Goal: Obtain resource: Download file/media

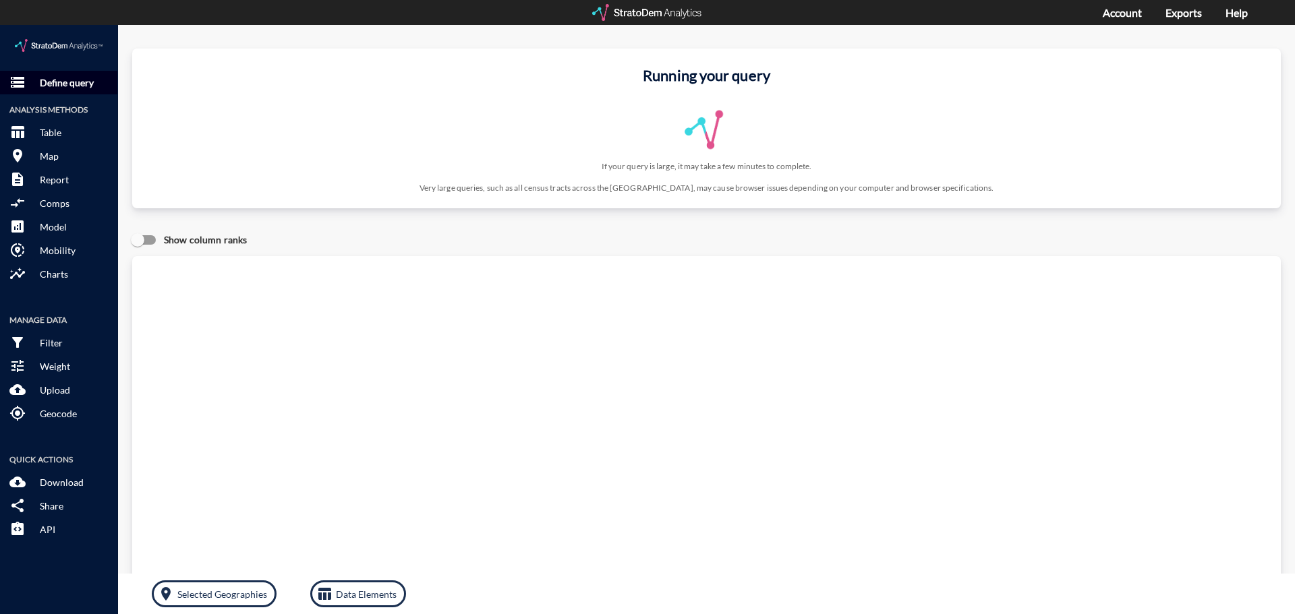
click p "Define query"
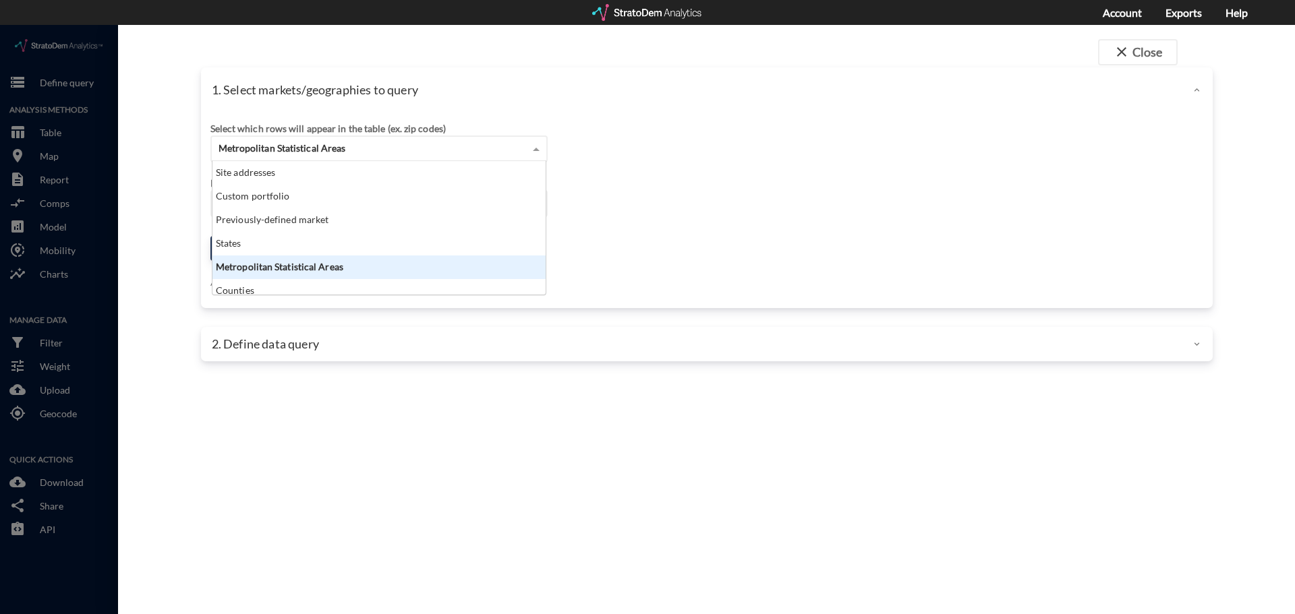
click div "Metropolitan Statistical Areas"
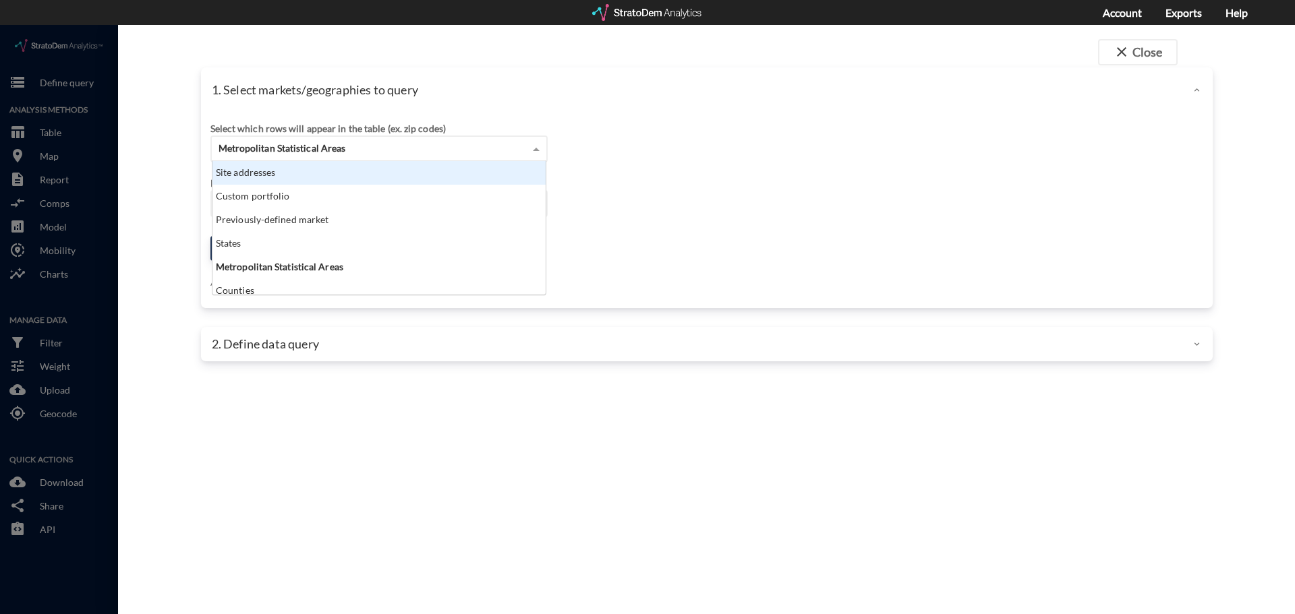
click div "Site addresses"
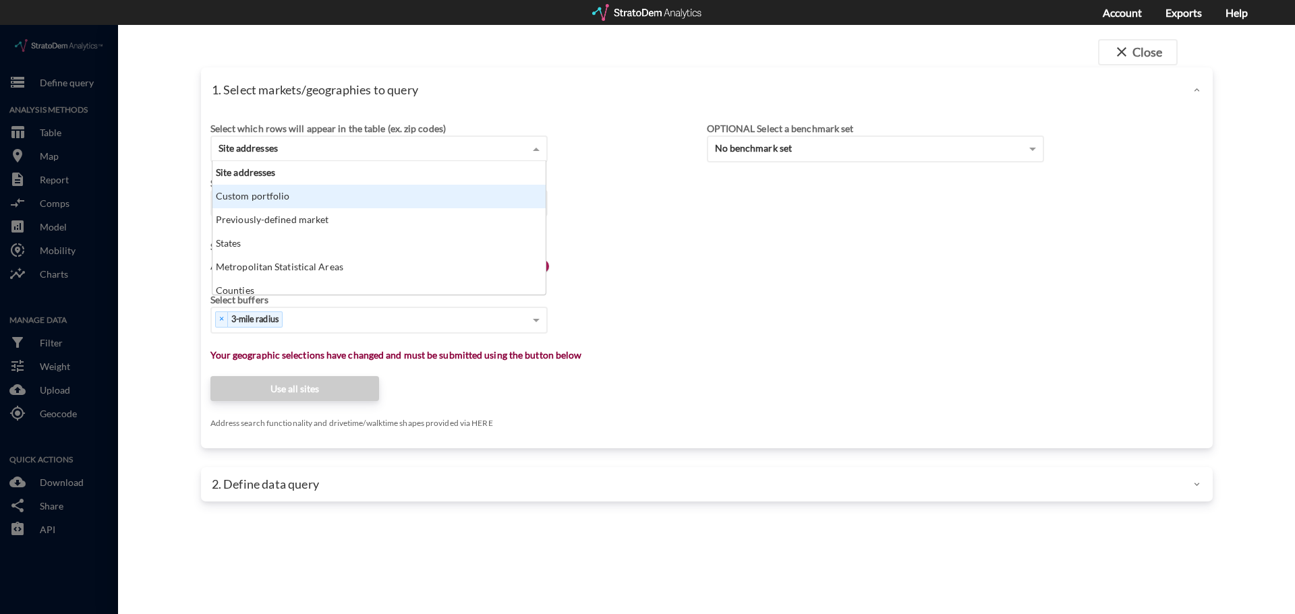
click div "Search for a site address Enter an address Enter an address Select query method…"
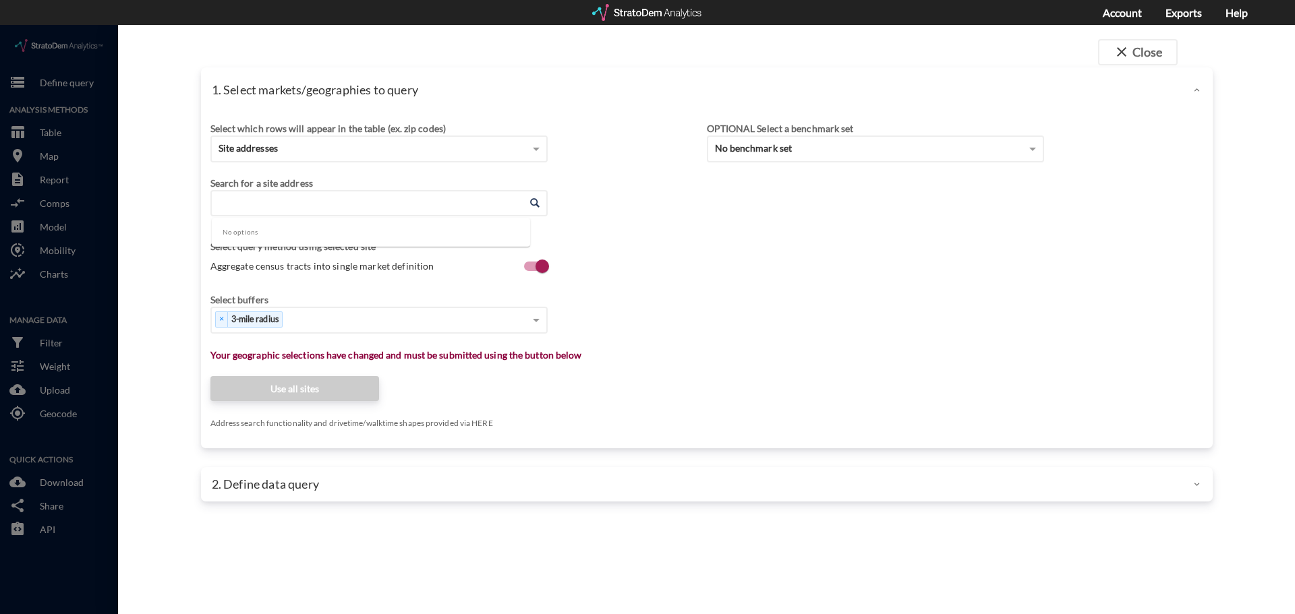
click input "Enter an address"
paste input "1035 Fulton Greer Ln, Franklin, TN 37064"
click li "1035 Fulton Greer Ln, Franklin, Tennessee"
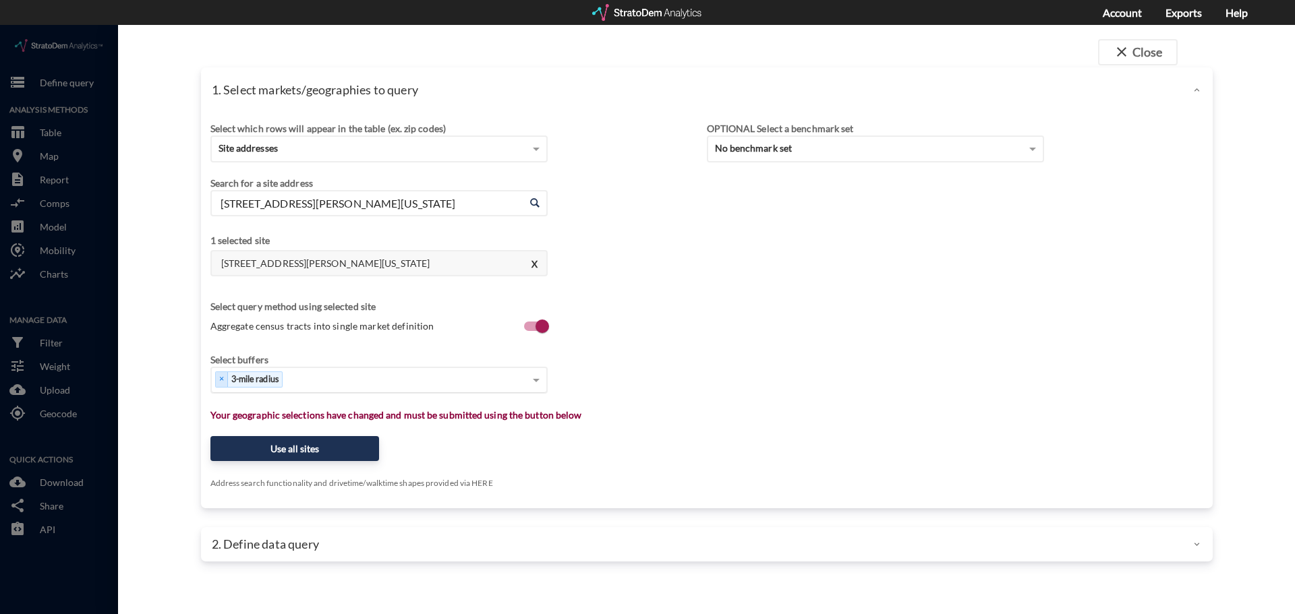
type input "1035 Fulton Greer Ln, Franklin, Tennessee"
click span
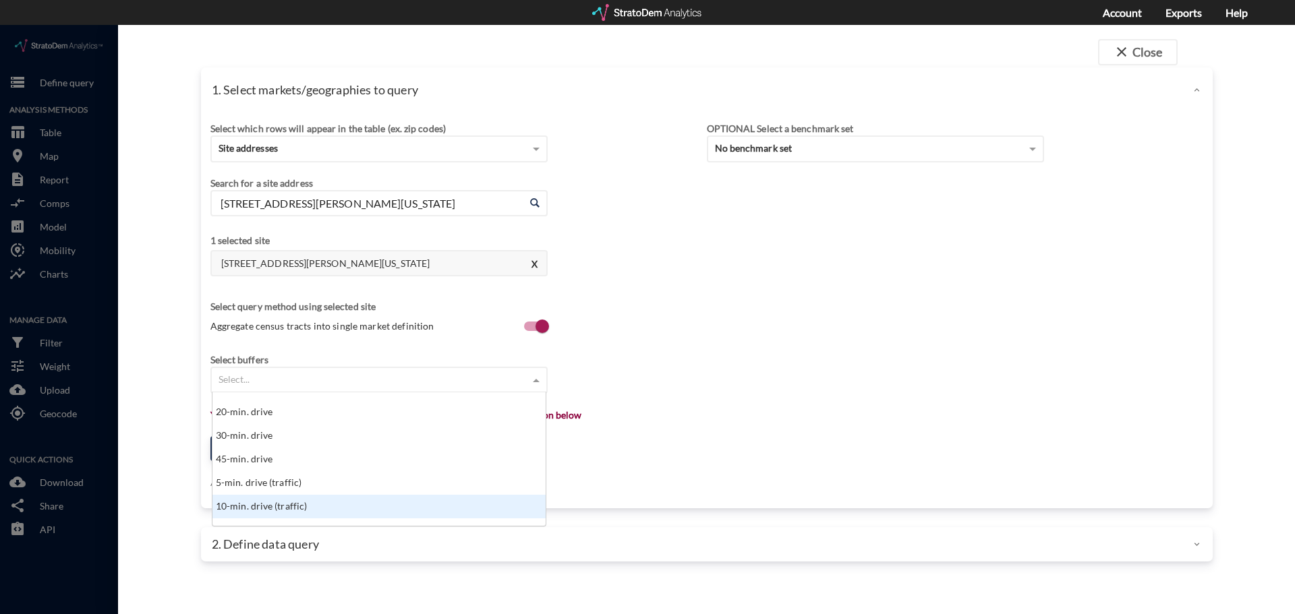
scroll to position [607, 0]
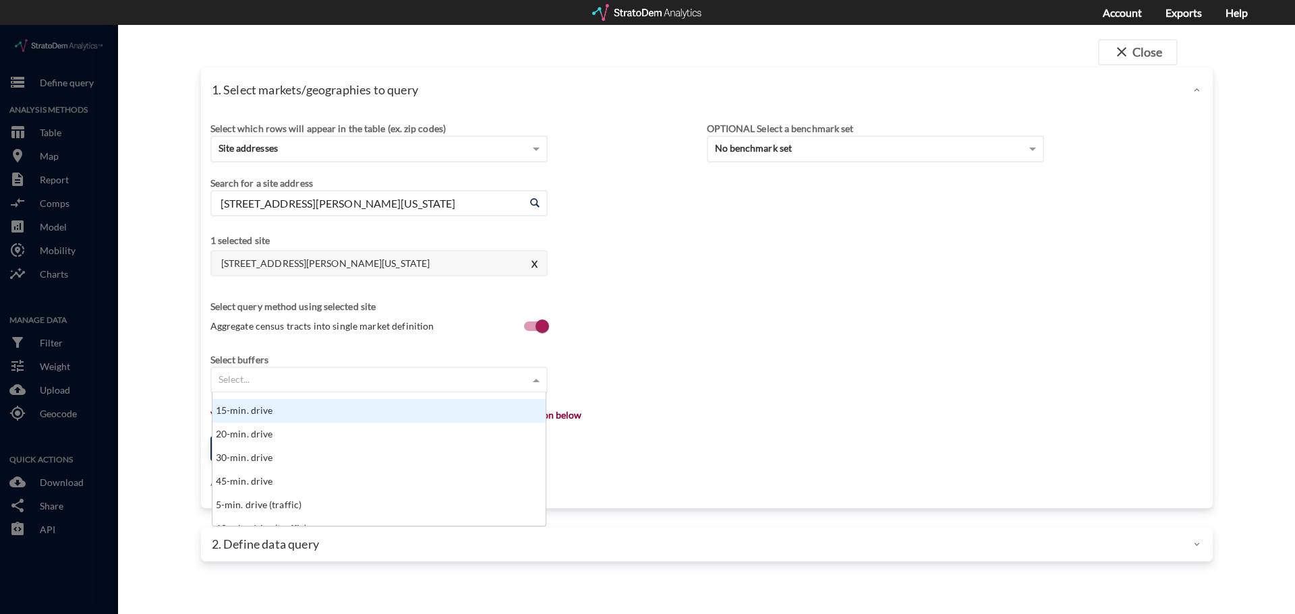
click div "15-min. drive"
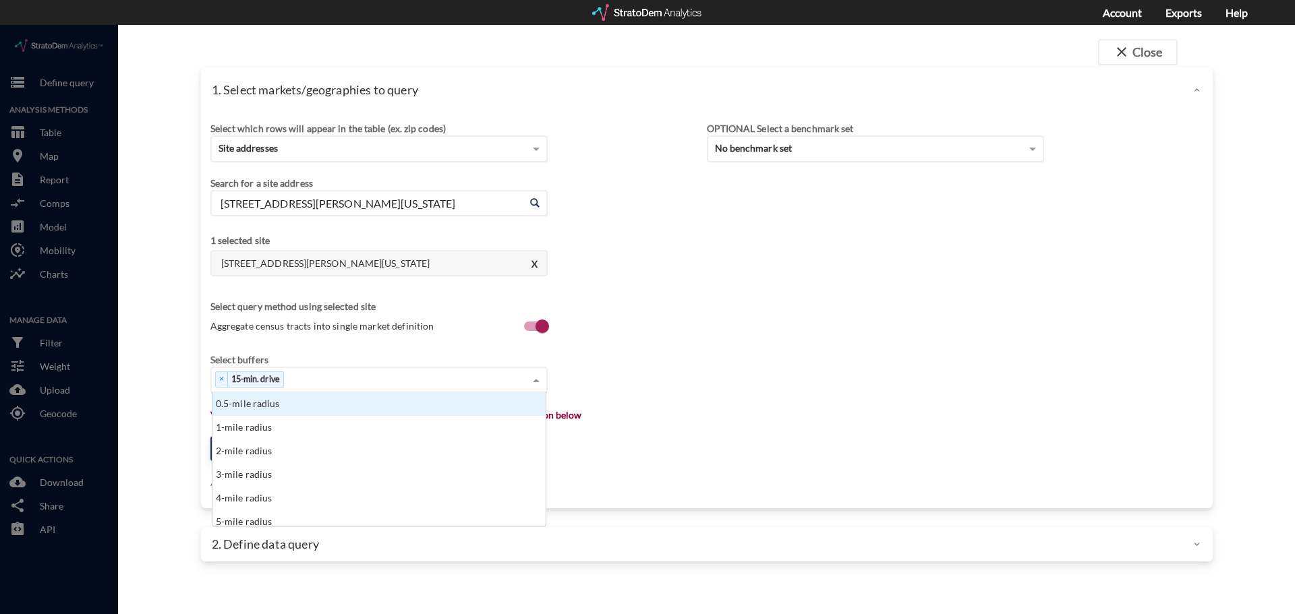
click span
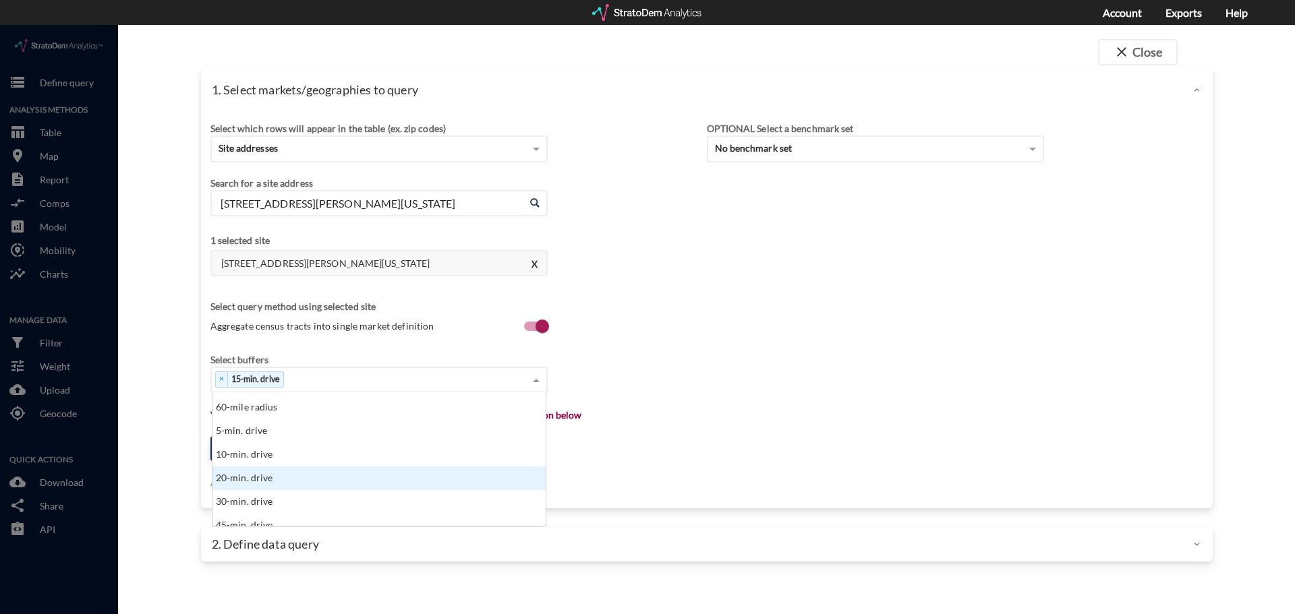
click div "20-min. drive"
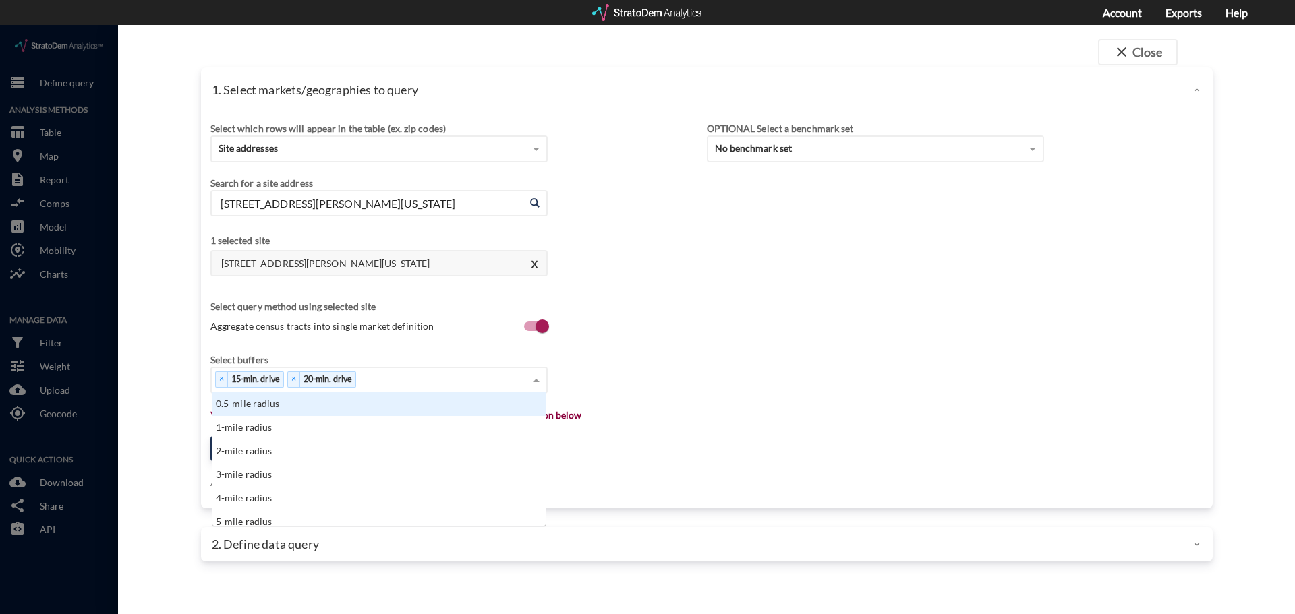
click span
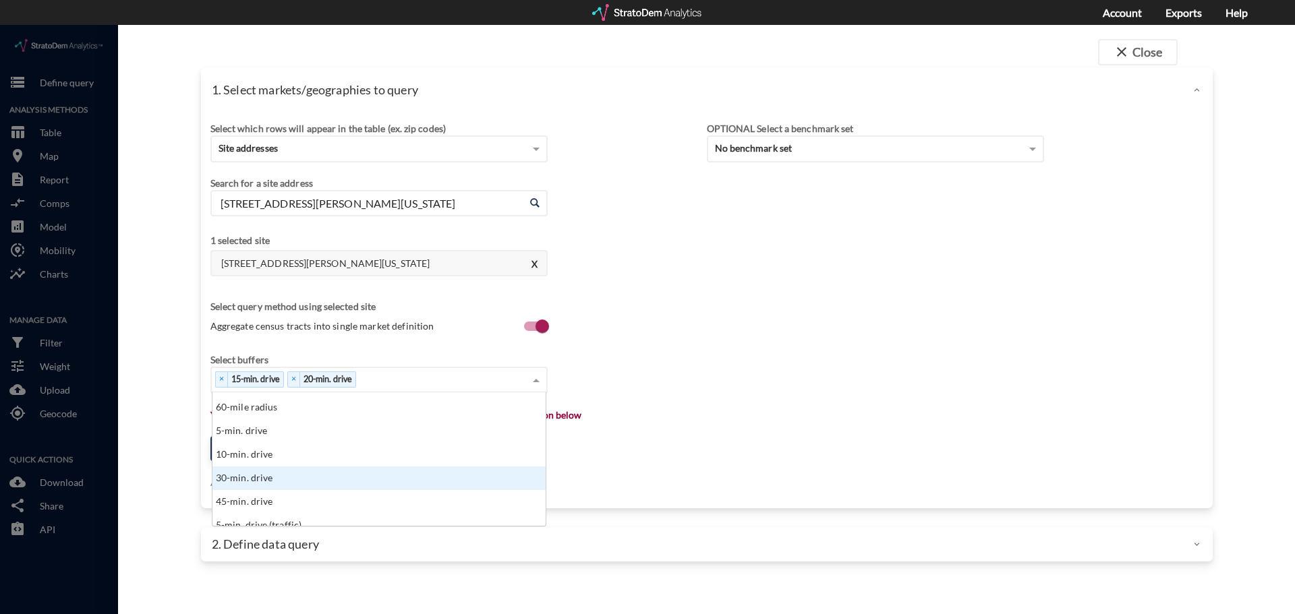
click div "30-min. drive"
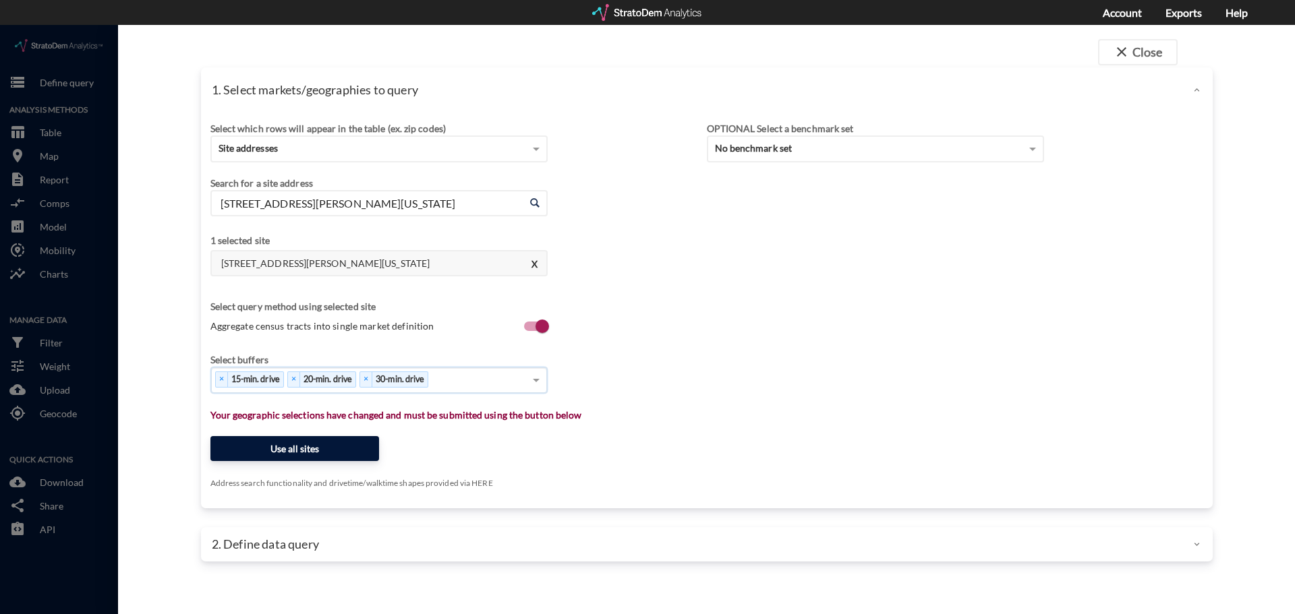
click button "Use all sites"
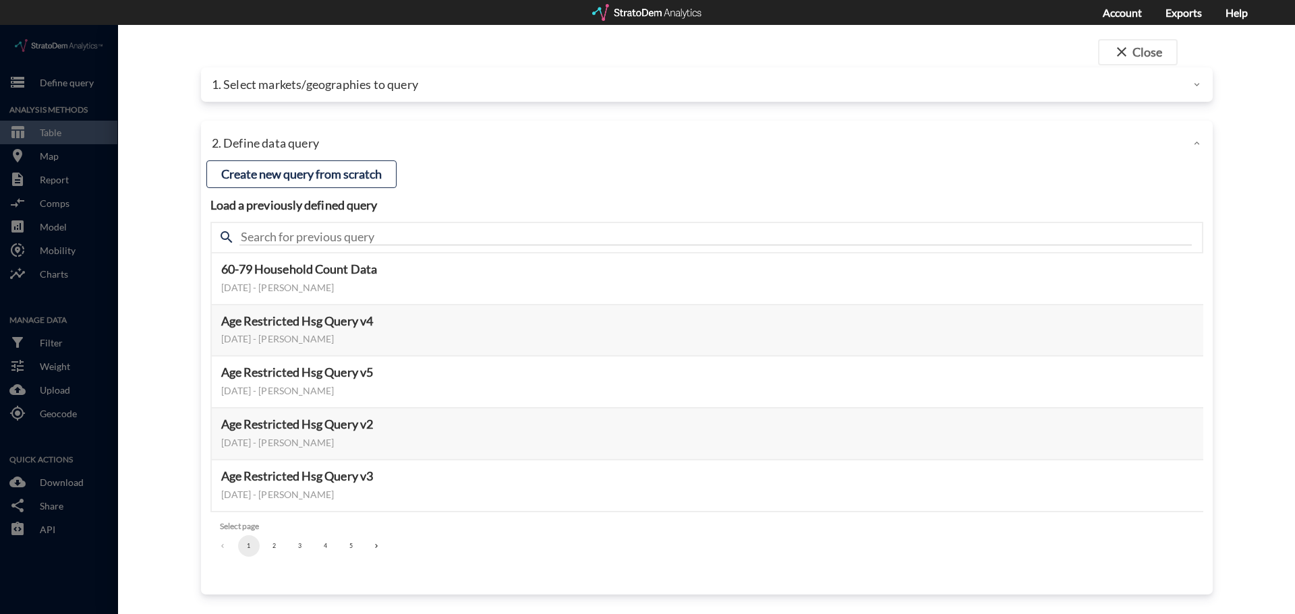
click button "2"
click button "3"
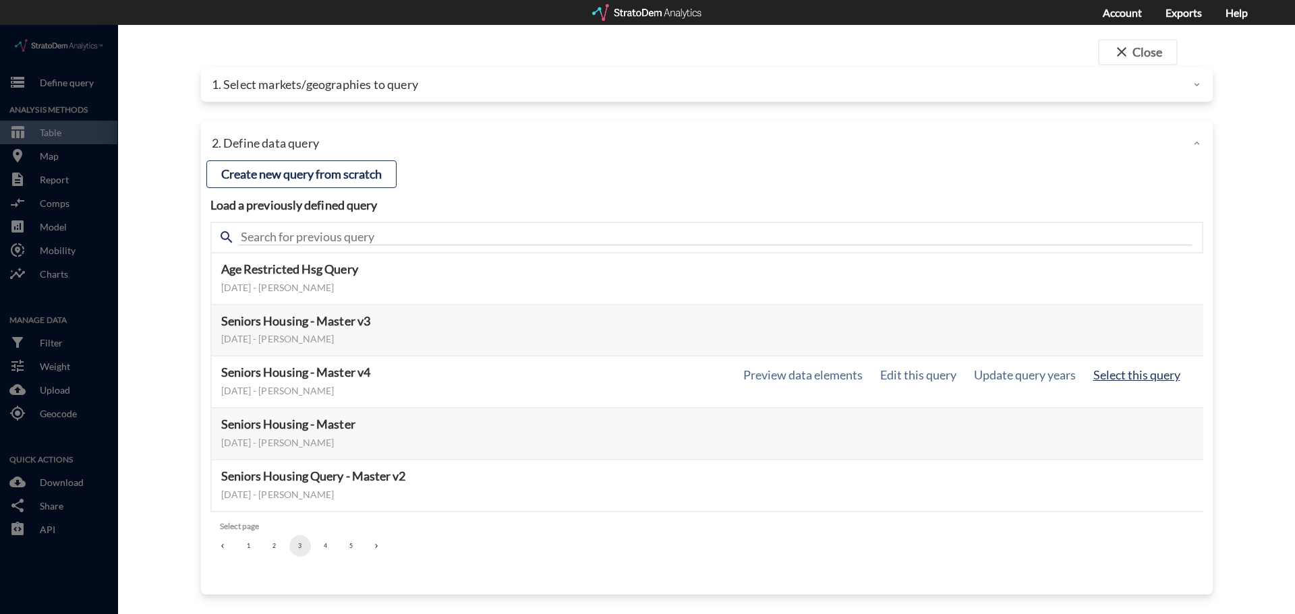
click button "Select this query"
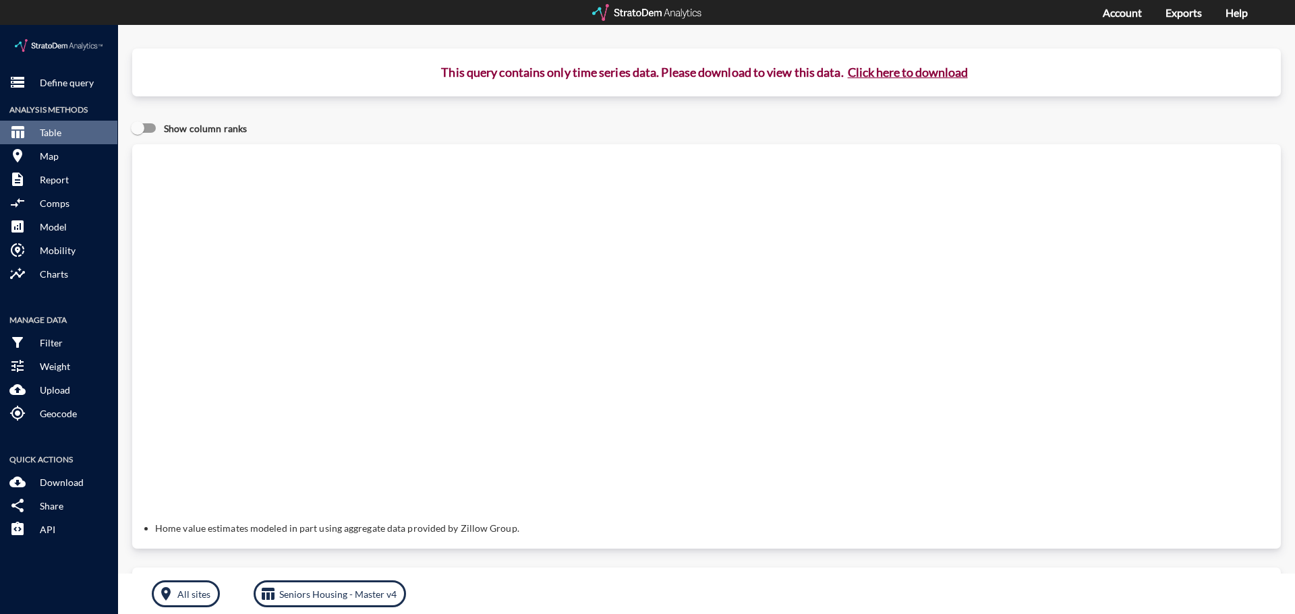
click button "Click here to download"
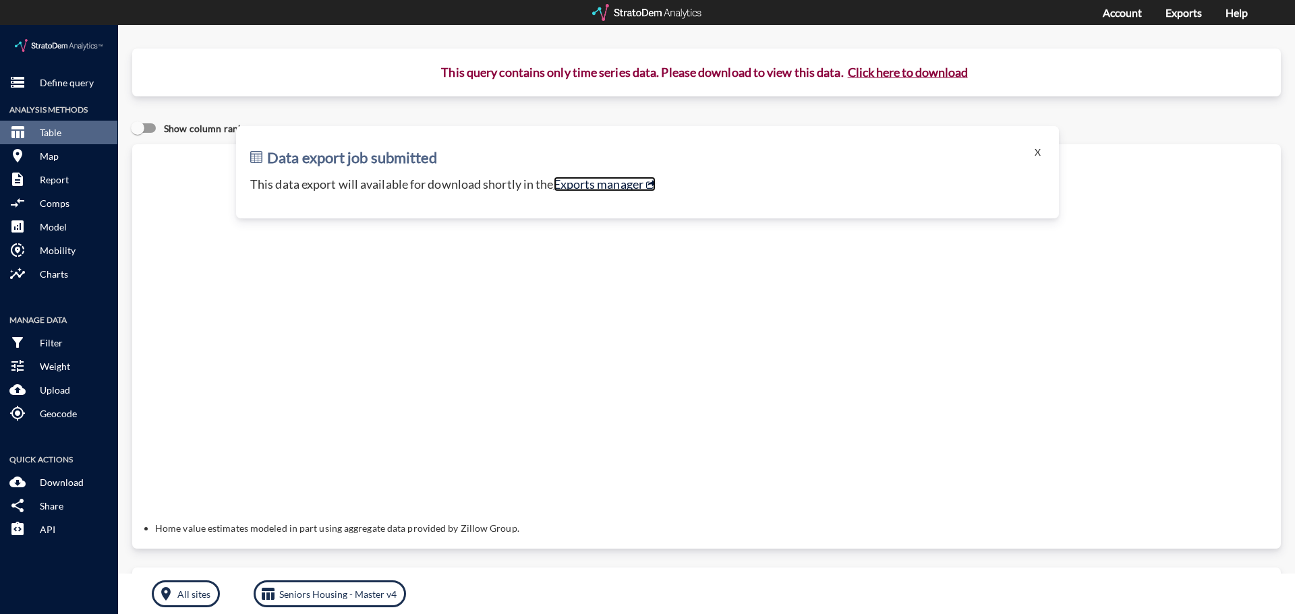
click link "Exports manager"
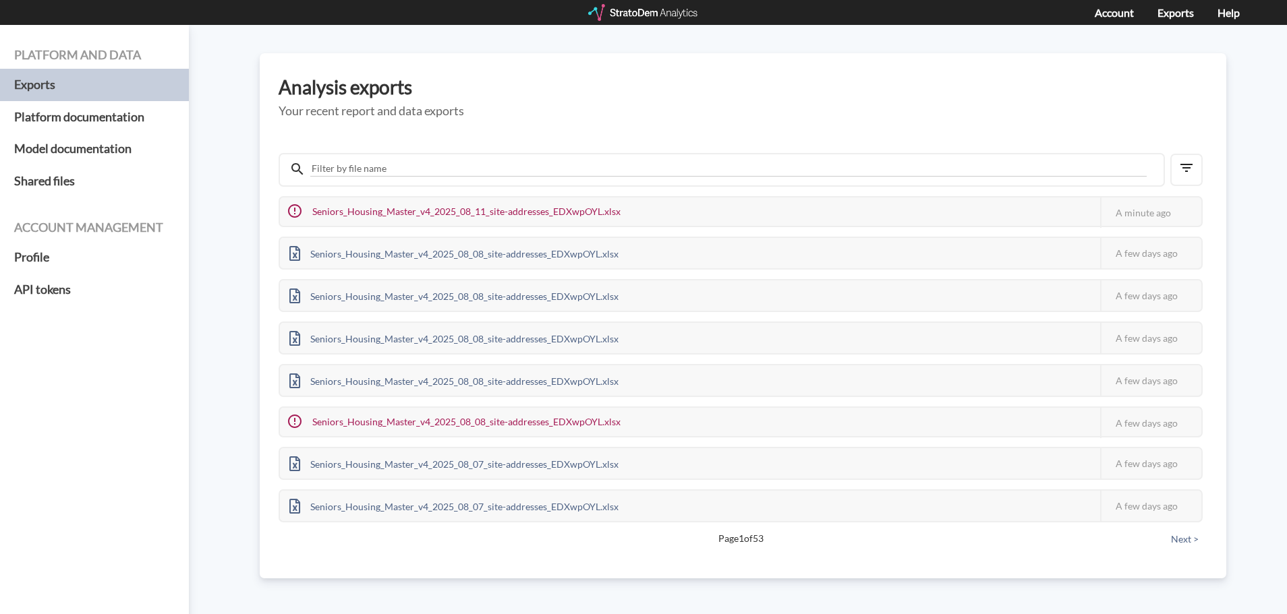
click at [653, 4] on div at bounding box center [643, 12] width 111 height 17
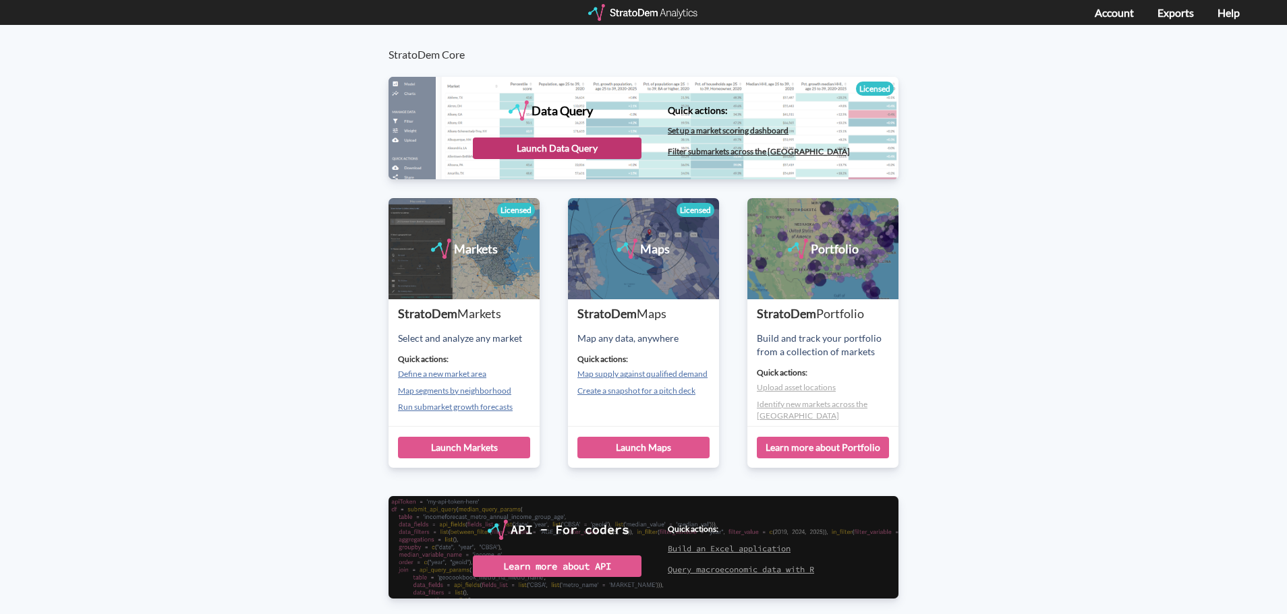
click at [549, 142] on div "Launch Data Query" at bounding box center [557, 149] width 169 height 22
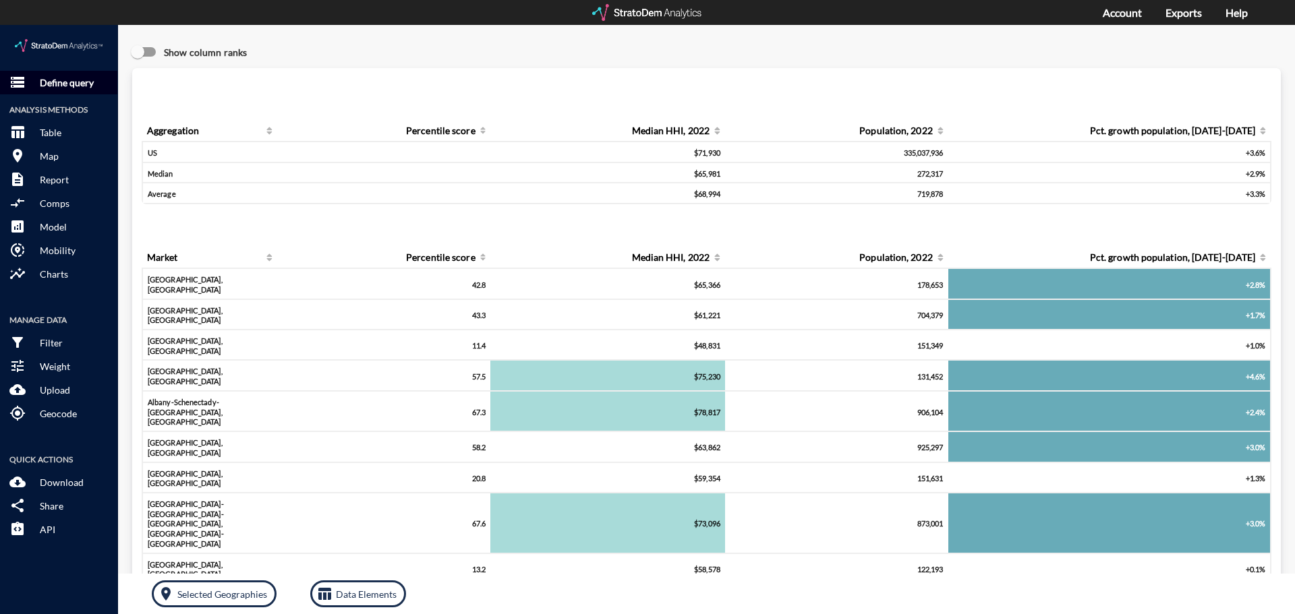
click p "Define query"
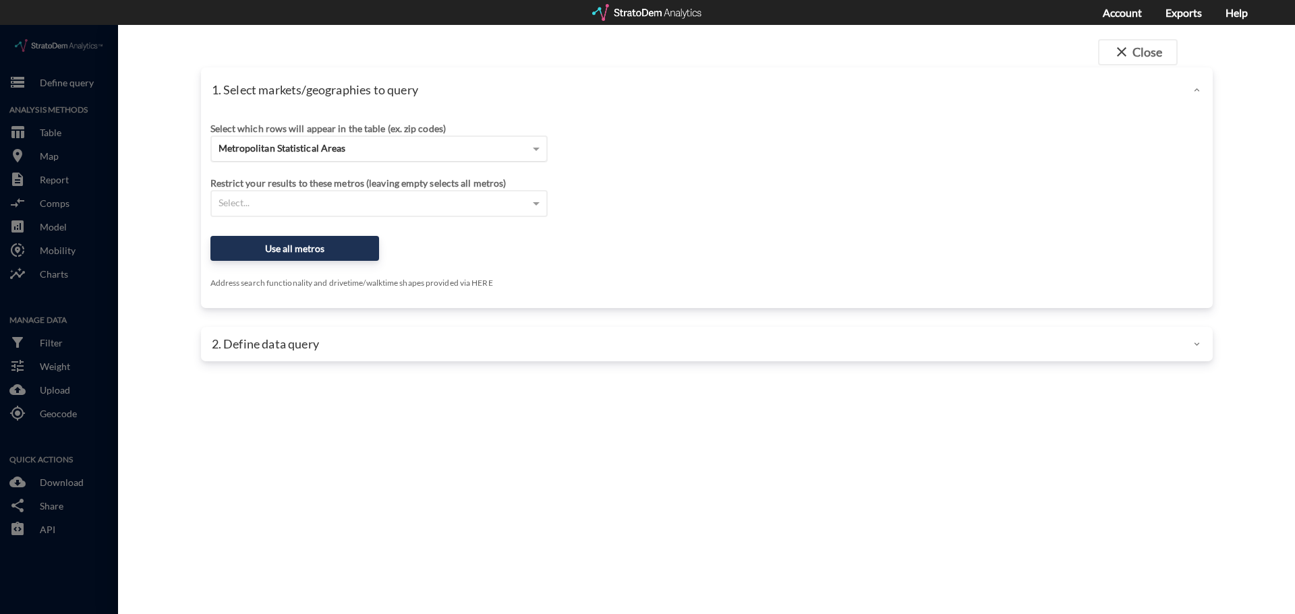
click span "Metropolitan Statistical Areas"
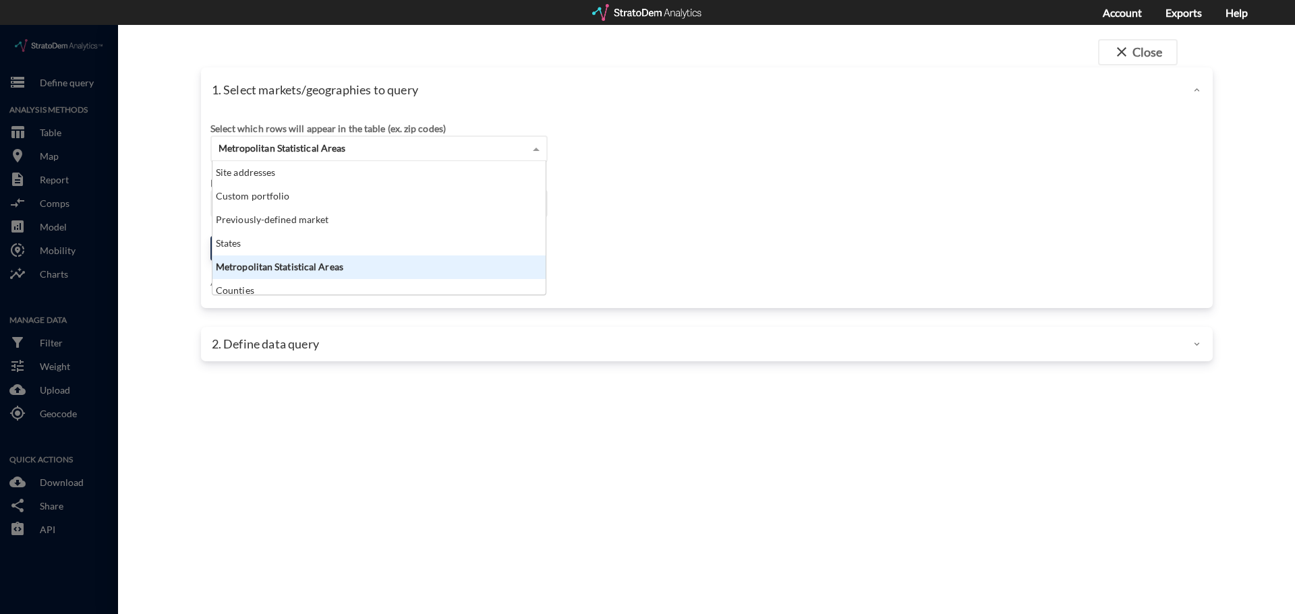
scroll to position [123, 325]
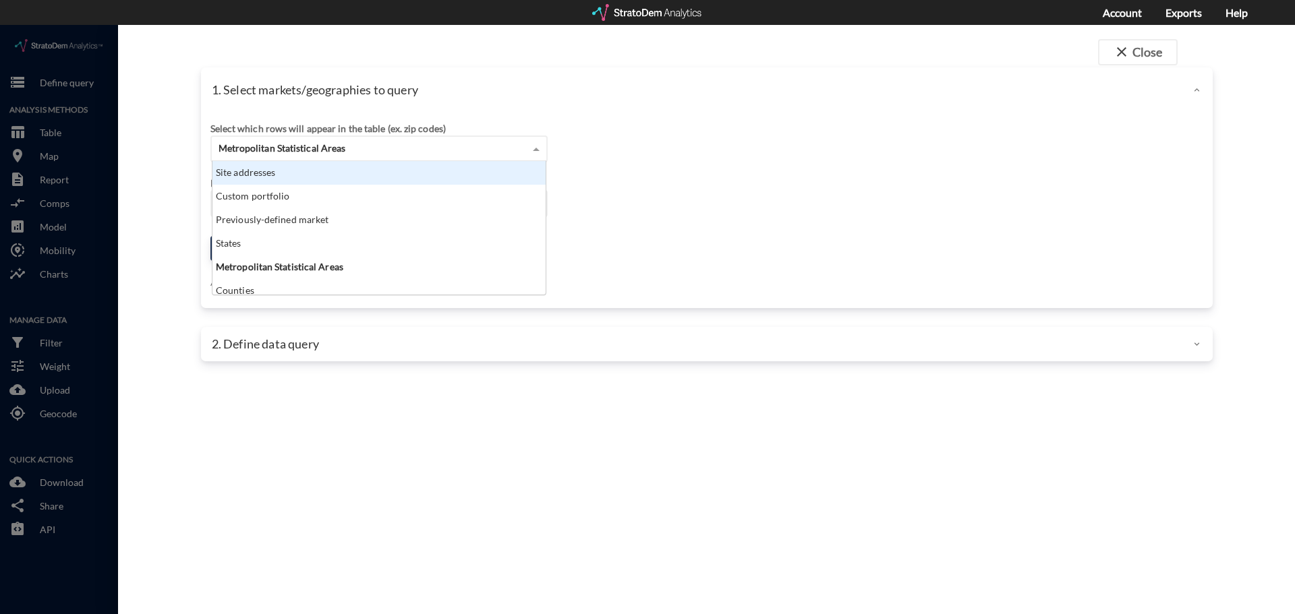
click div "Site addresses"
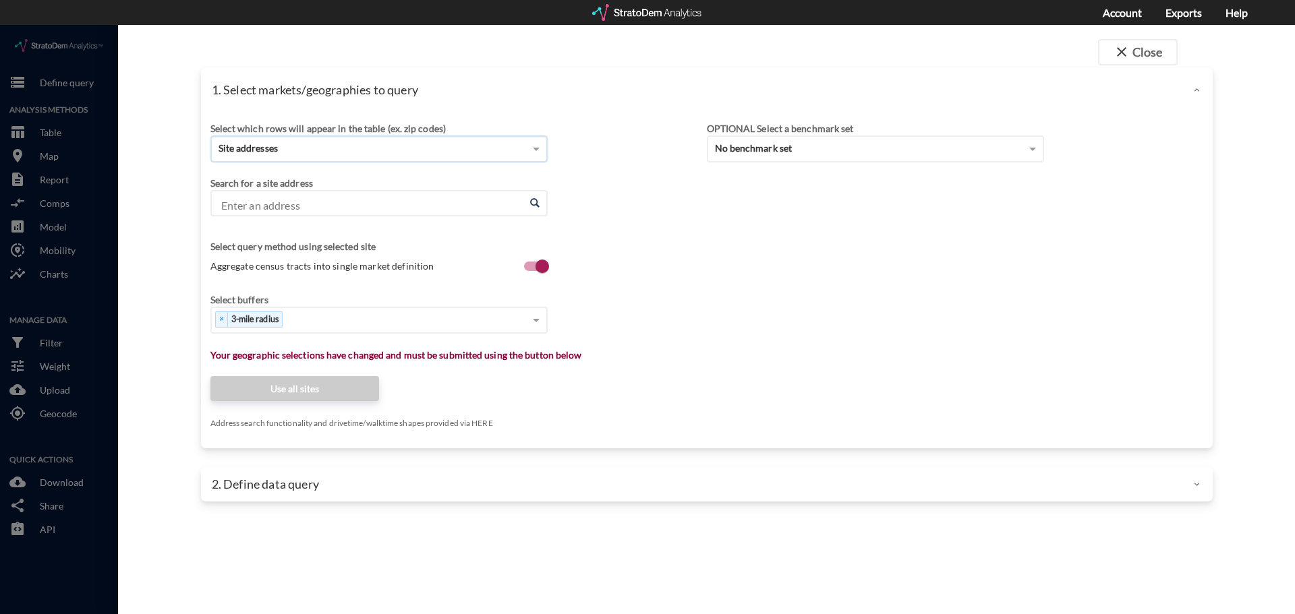
click input "Enter an address"
paste input "1035 Fulton Greer Ln, Franklin, TN 37064"
click li "1035 Fulton Greer Ln, Franklin, Tennessee"
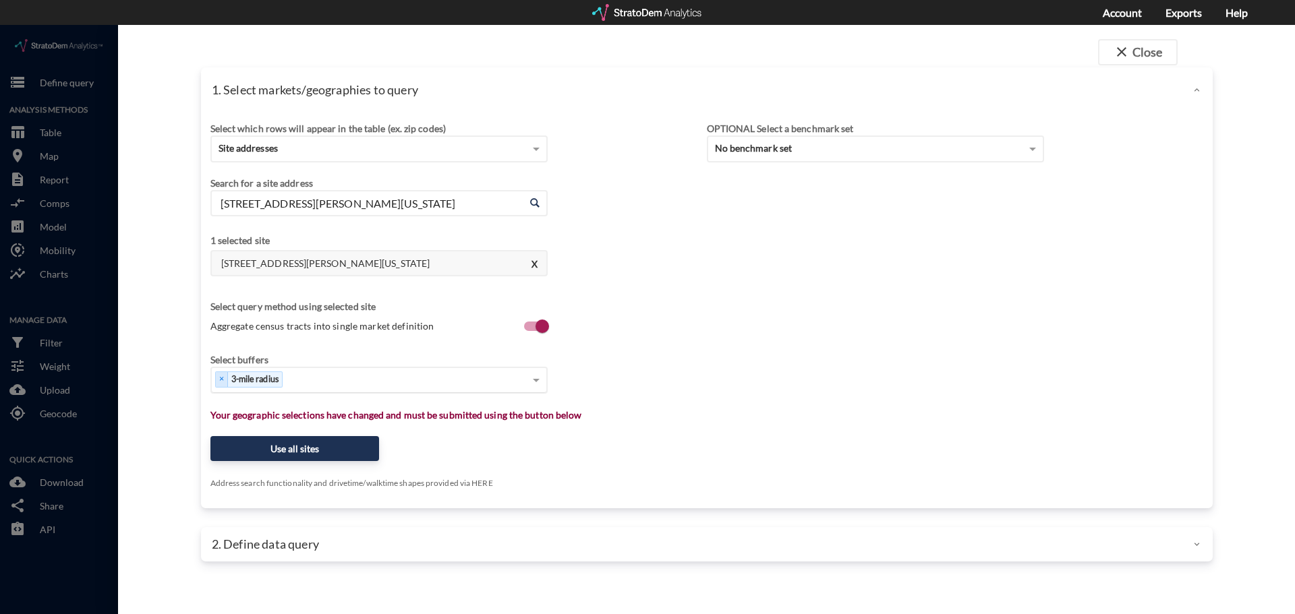
type input "1035 Fulton Greer Ln, Franklin, Tennessee"
click span
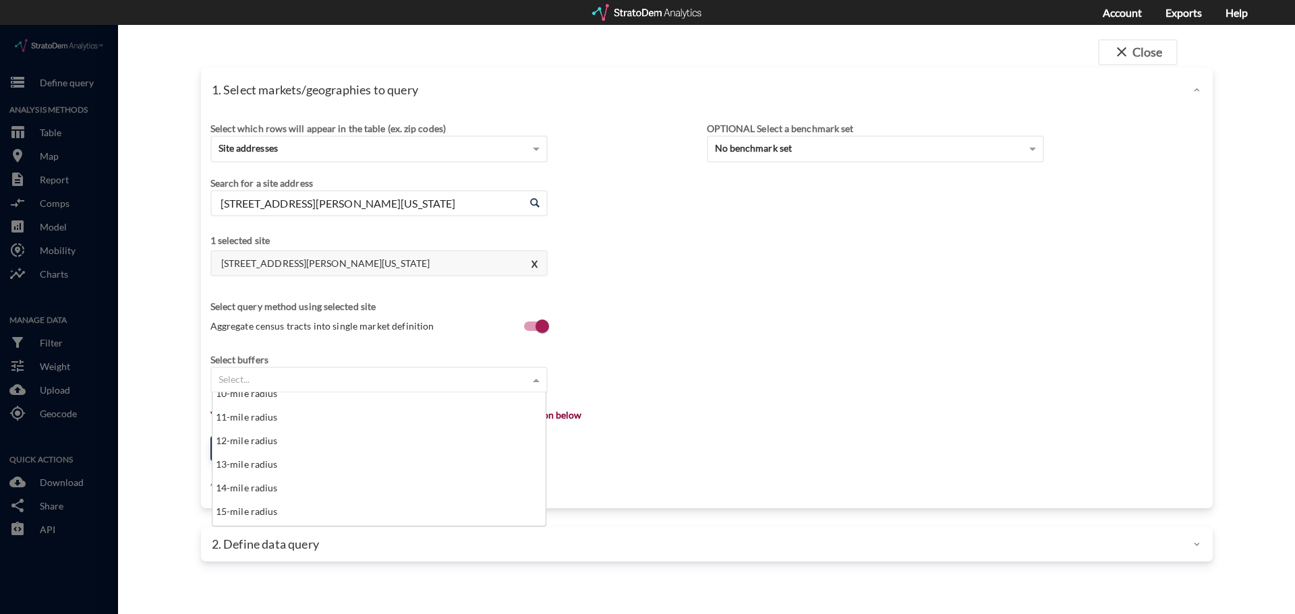
scroll to position [270, 0]
click div "16-mile radius"
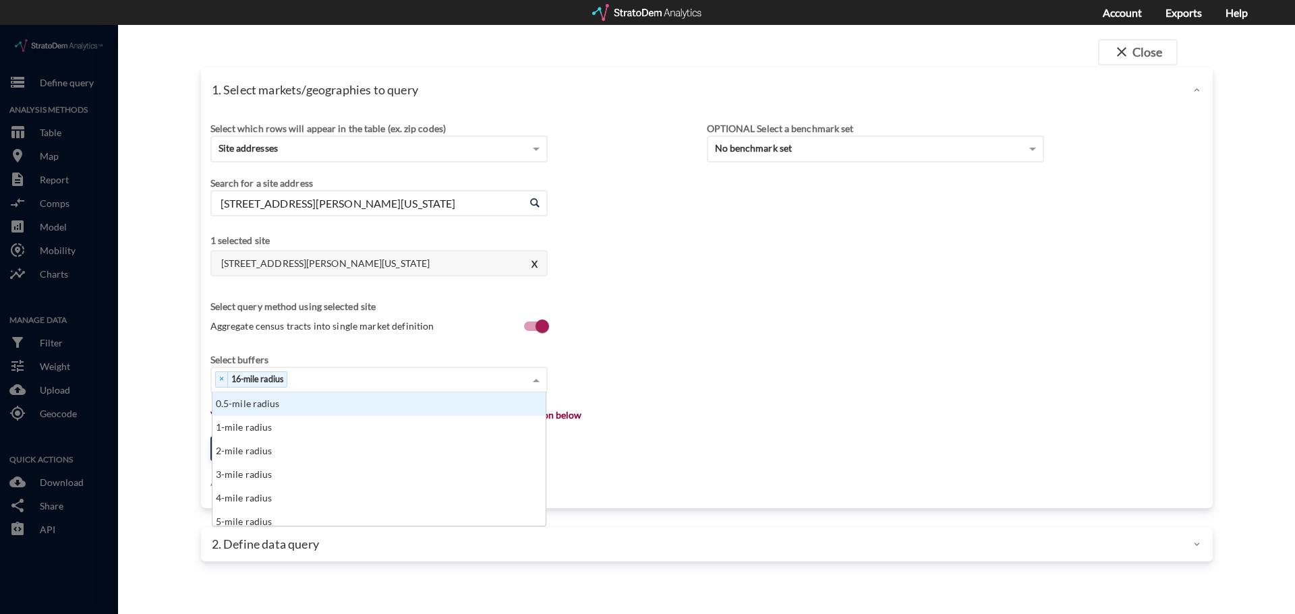
click span
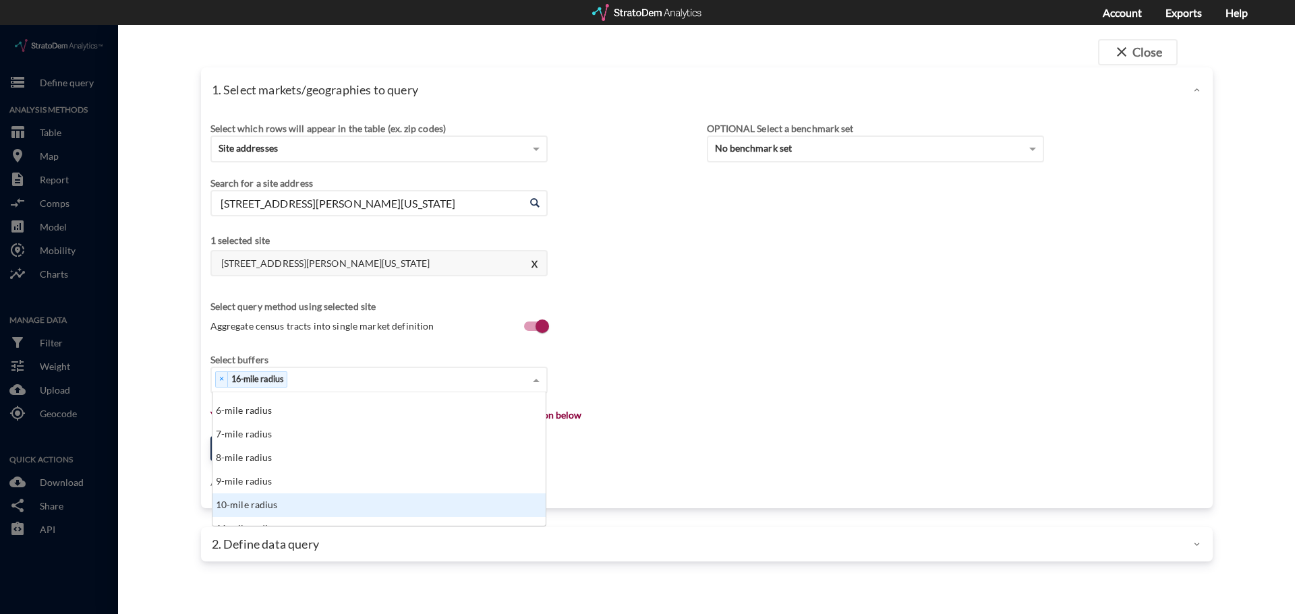
scroll to position [202, 0]
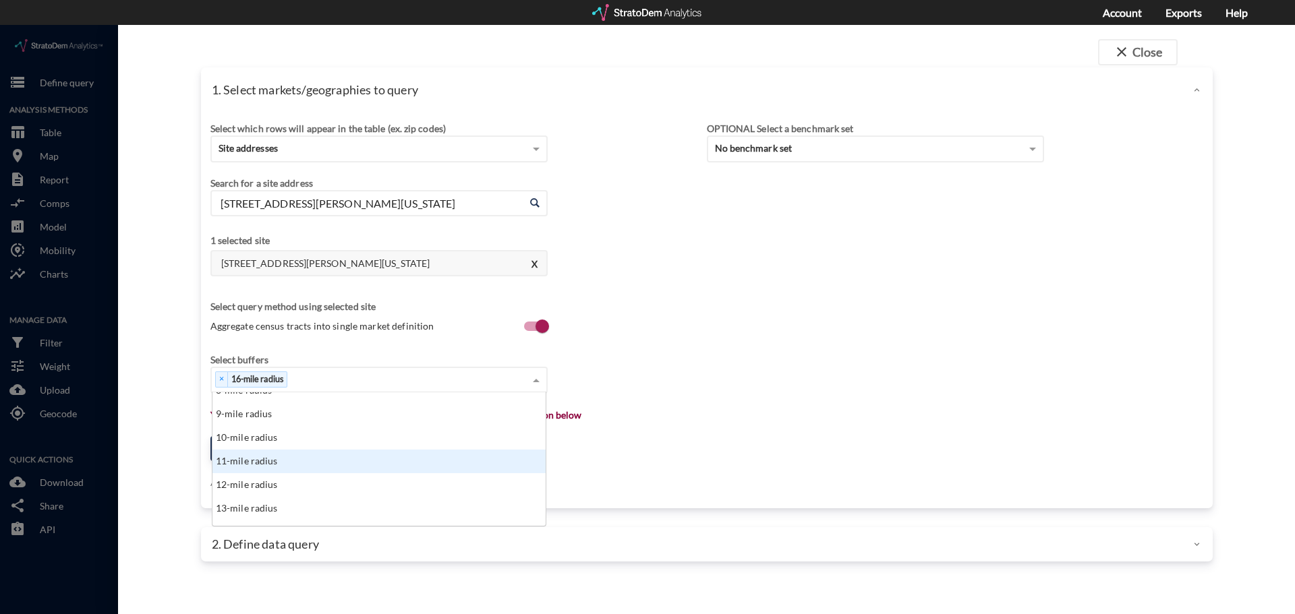
click div "11-mile radius"
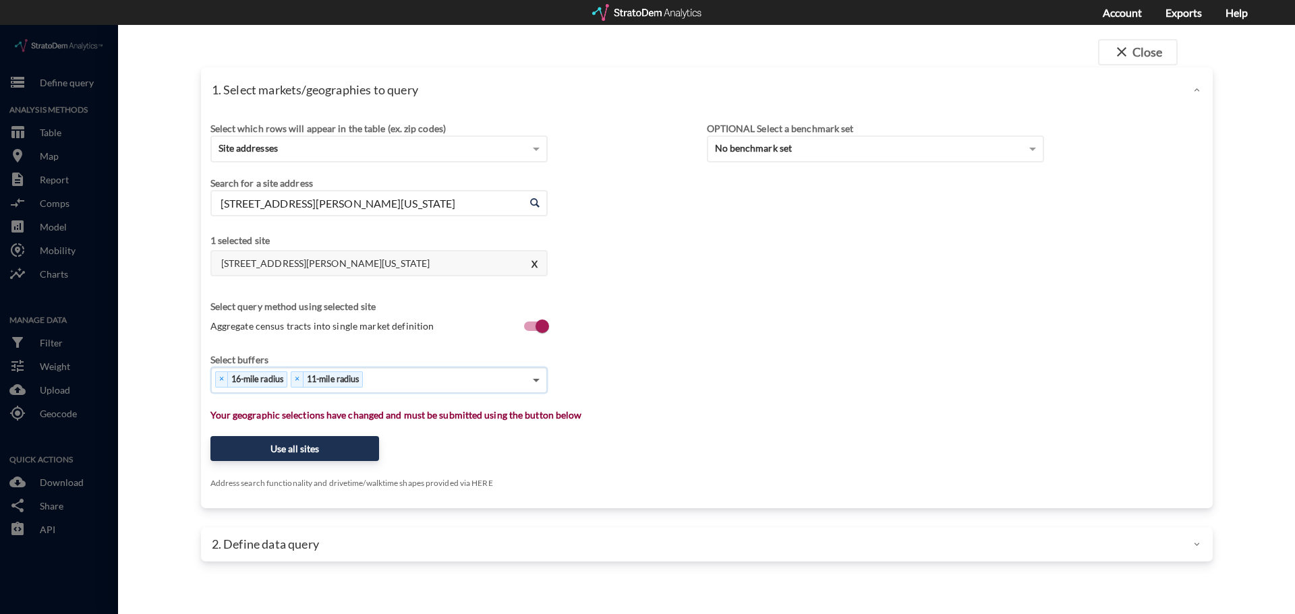
click span
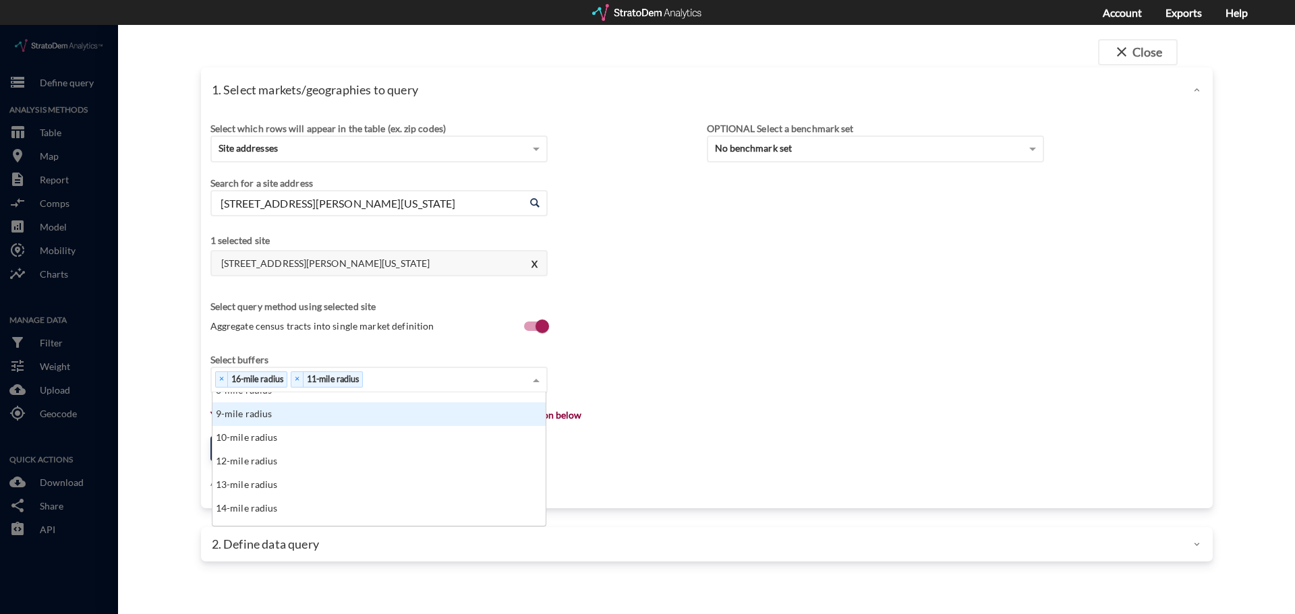
scroll to position [135, 0]
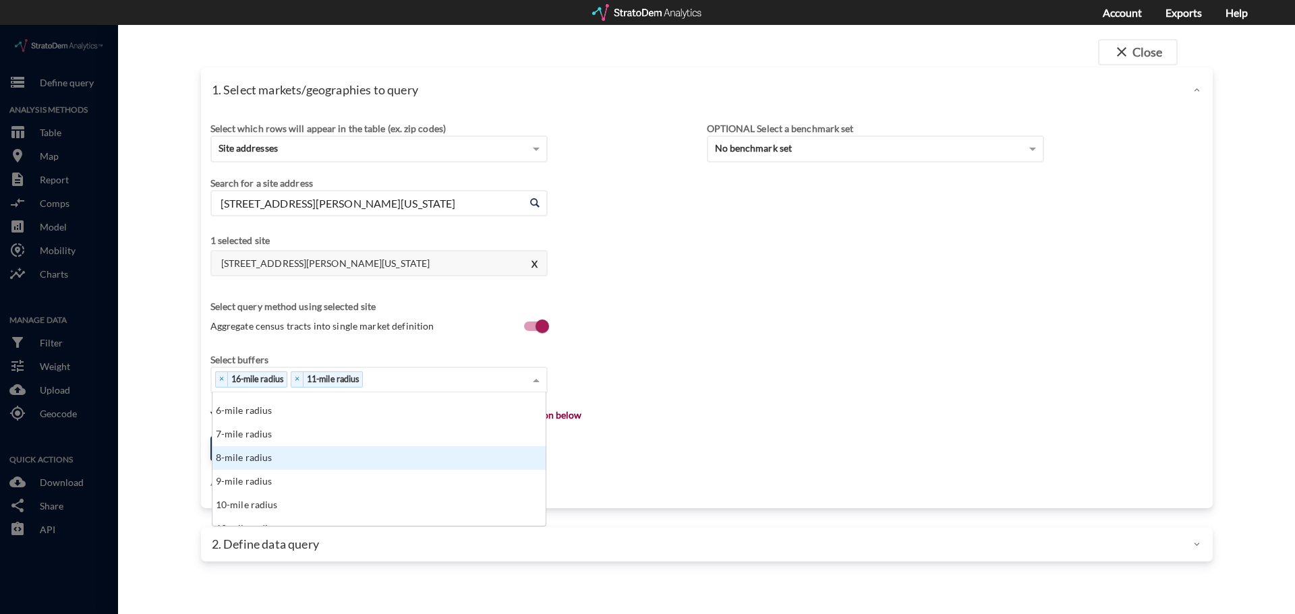
click div "8-mile radius"
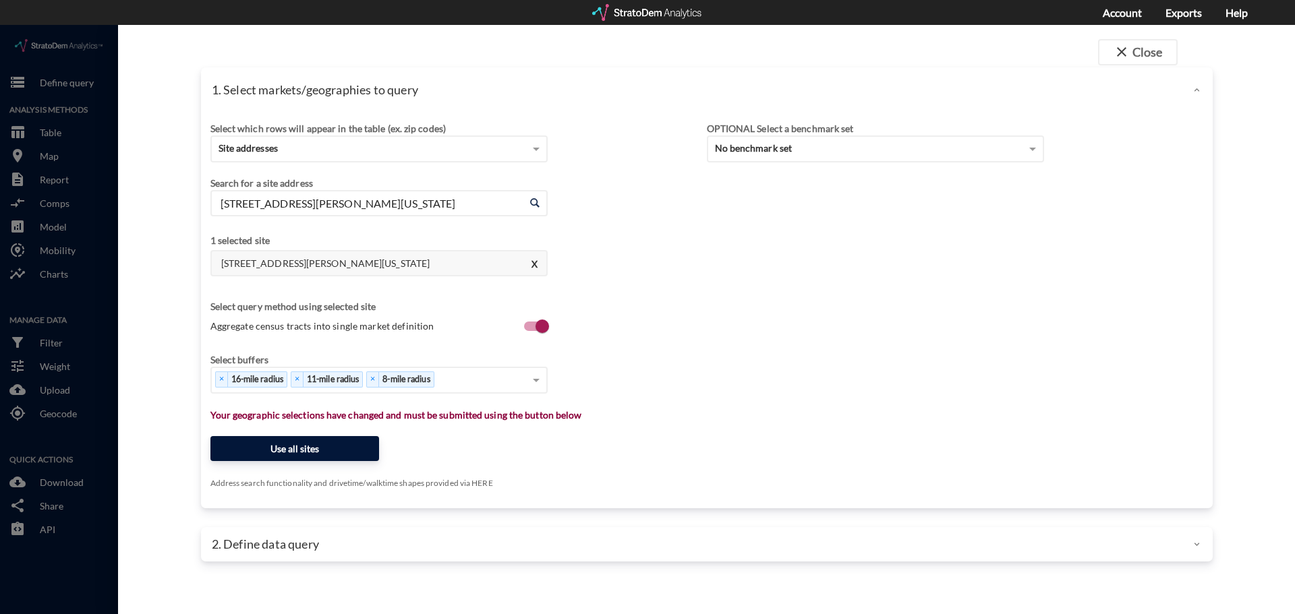
click button "Use all sites"
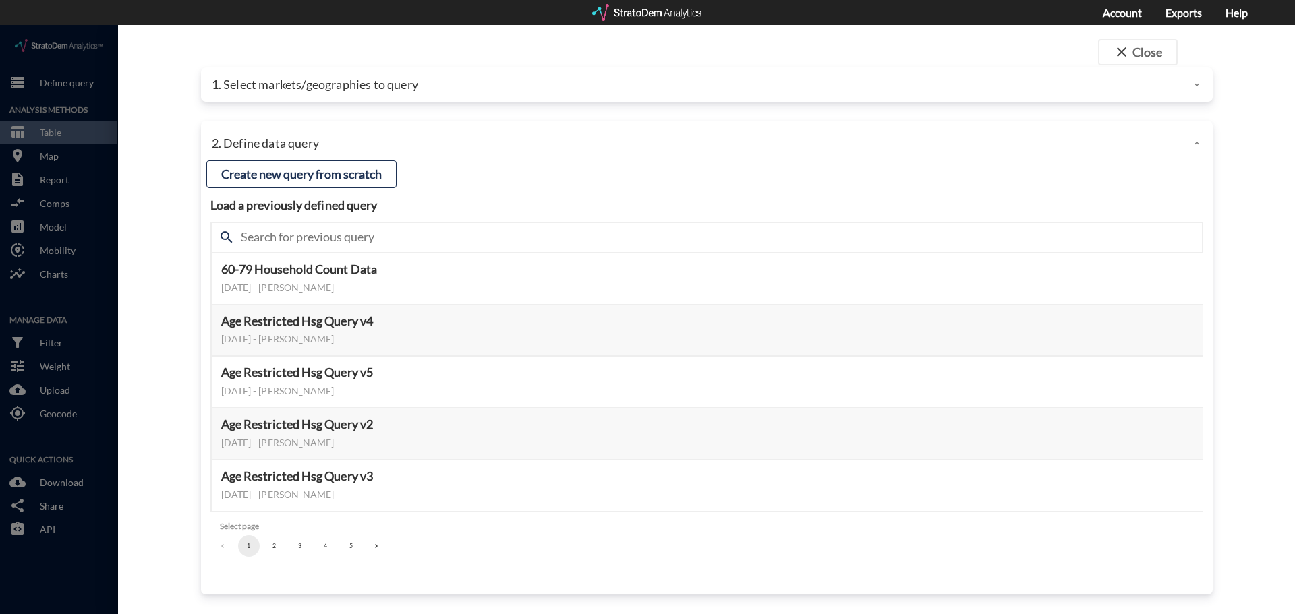
click button "2"
click button "3"
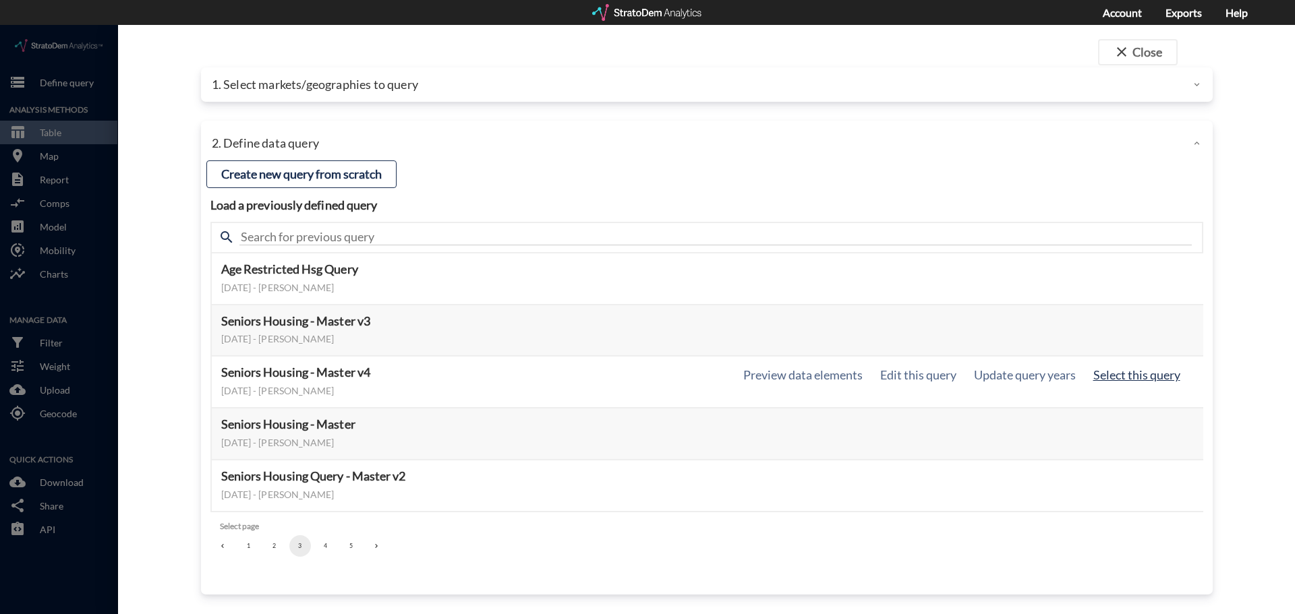
click button "Select this query"
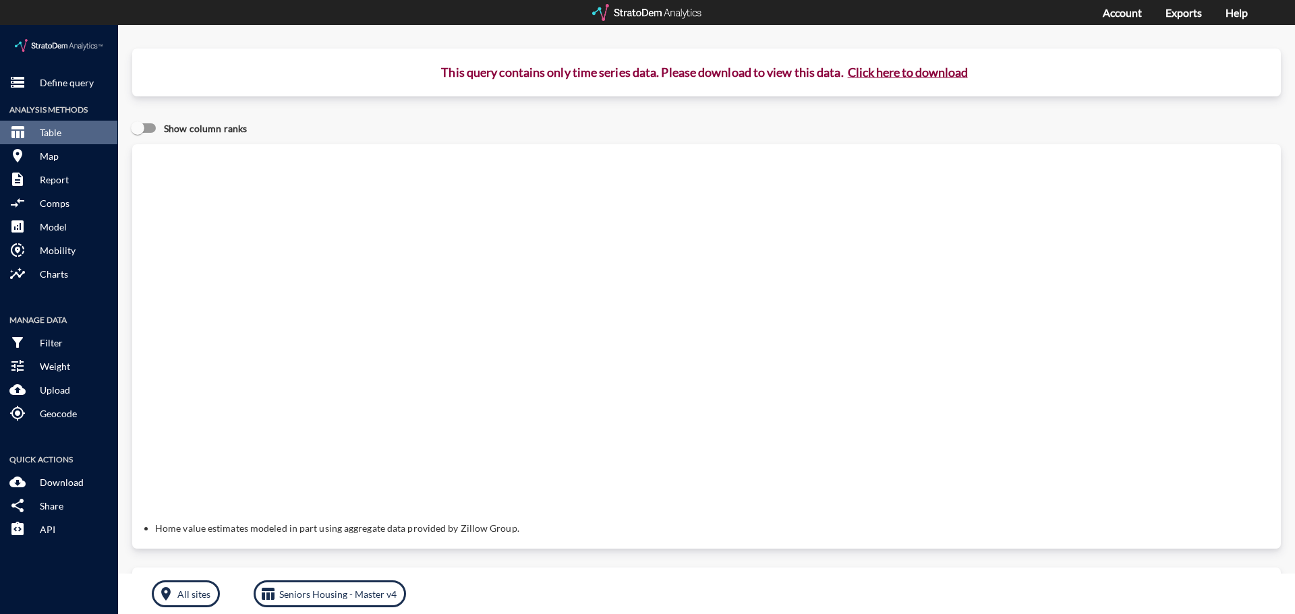
click button "Click here to download"
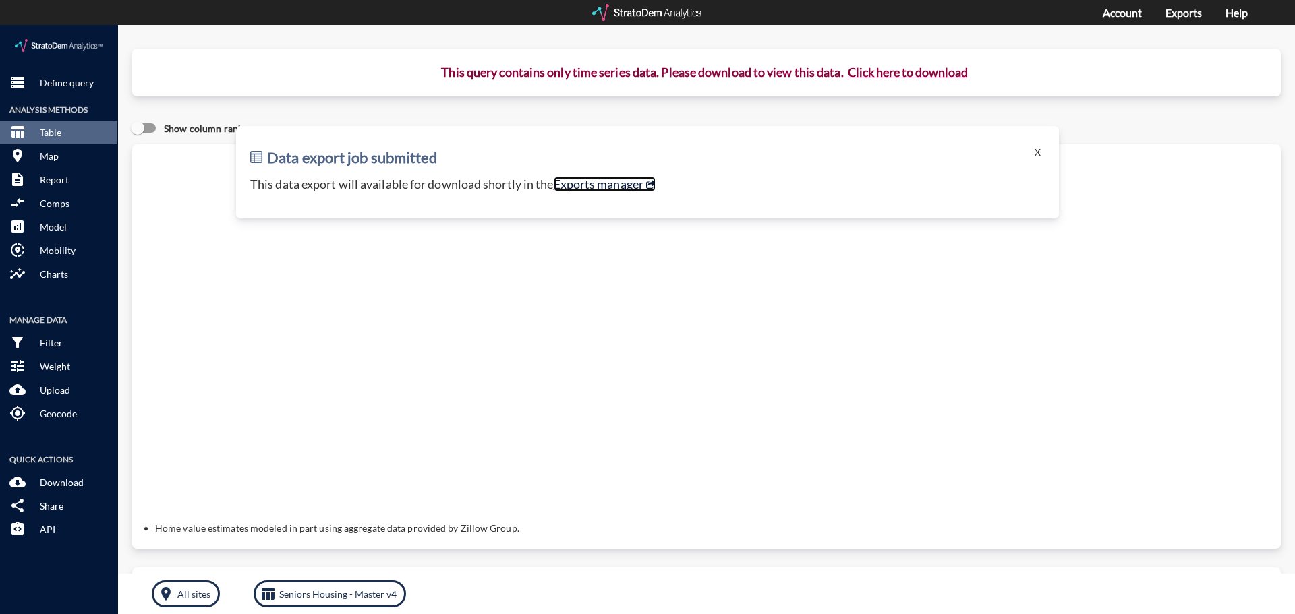
click link "Exports manager"
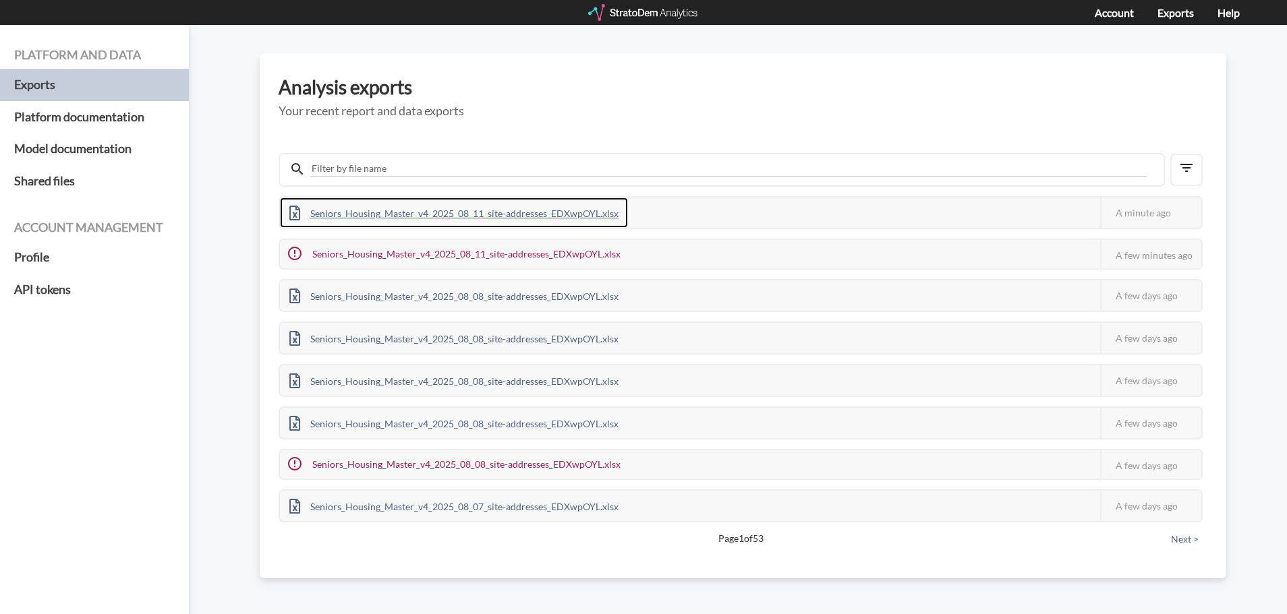
click at [508, 211] on div "Seniors_Housing_Master_v4_2025_08_11_site-addresses_EDXwpOYL.xlsx" at bounding box center [454, 213] width 348 height 30
